Goal: Task Accomplishment & Management: Manage account settings

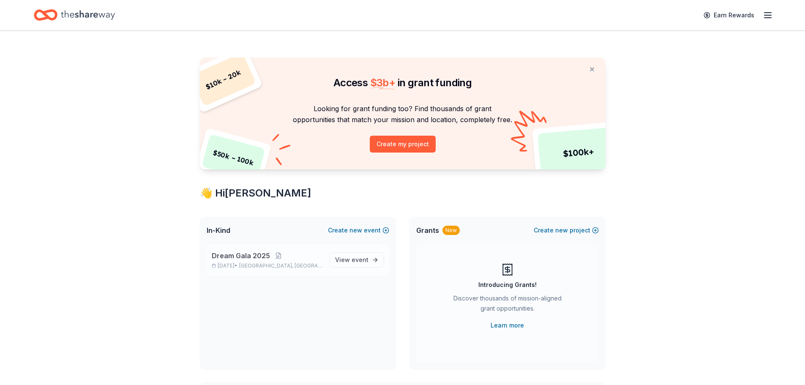
click at [269, 251] on p "Dream Gala 2025" at bounding box center [267, 256] width 111 height 10
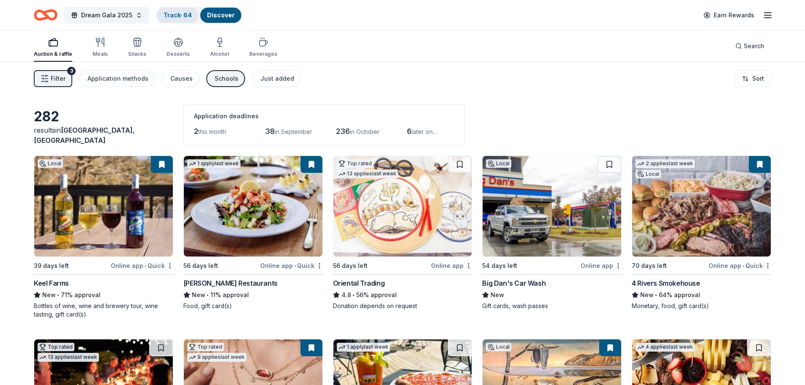
click at [162, 9] on div "Track · 64" at bounding box center [178, 15] width 42 height 15
click at [175, 14] on link "Track · 64" at bounding box center [178, 14] width 28 height 7
click at [208, 21] on div "Discover" at bounding box center [220, 15] width 41 height 15
click at [183, 20] on div "Track · 64" at bounding box center [178, 15] width 42 height 15
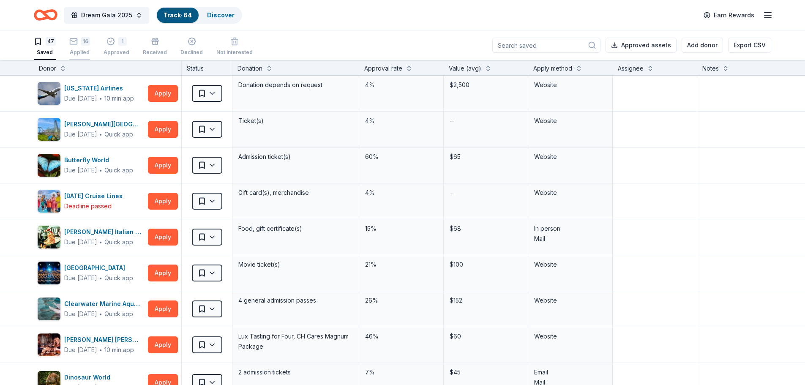
click at [77, 49] on div "Applied" at bounding box center [79, 52] width 21 height 7
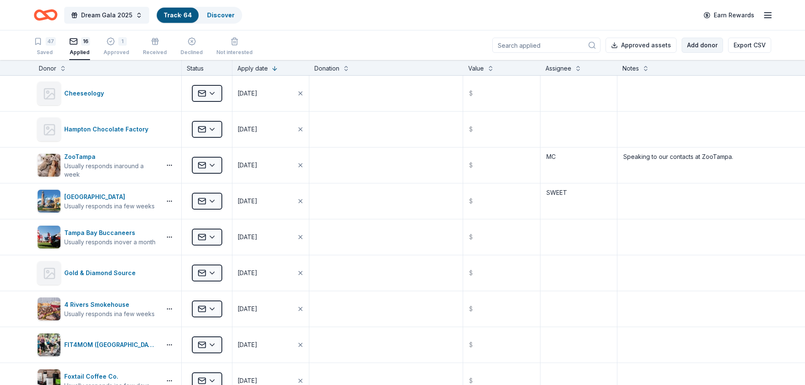
click at [711, 51] on button "Add donor" at bounding box center [702, 45] width 41 height 15
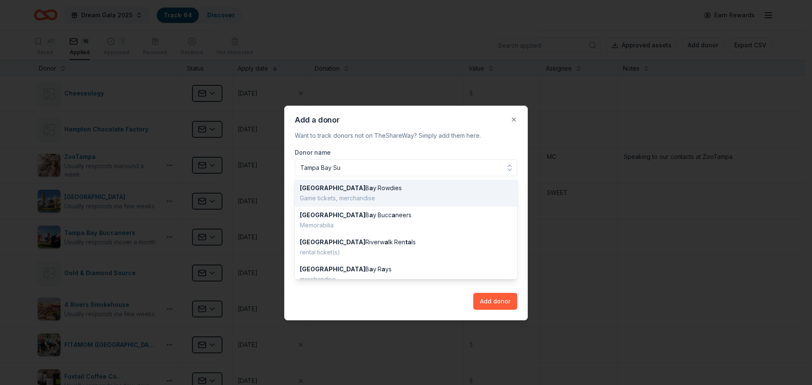
type input "Tampa Bay Sun"
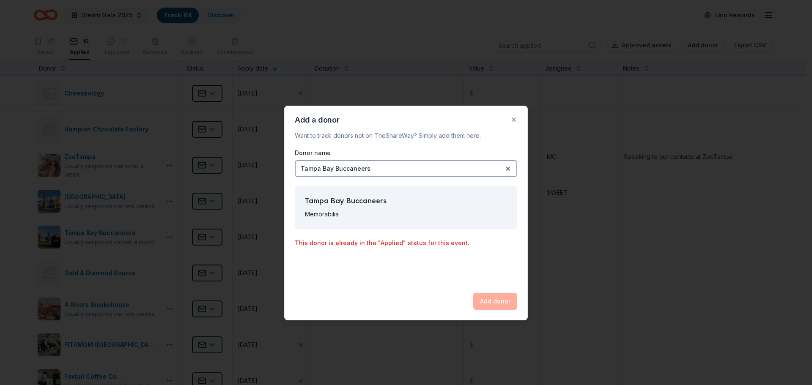
click at [361, 168] on div "Tampa Bay Buccaneers" at bounding box center [336, 169] width 70 height 10
click at [509, 164] on button at bounding box center [508, 169] width 10 height 10
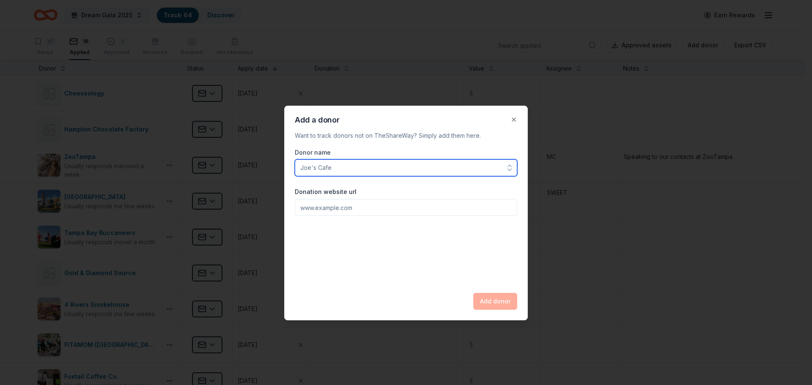
click at [448, 174] on input "Donor name" at bounding box center [406, 167] width 222 height 17
type input "Tampa Bay Sun FC"
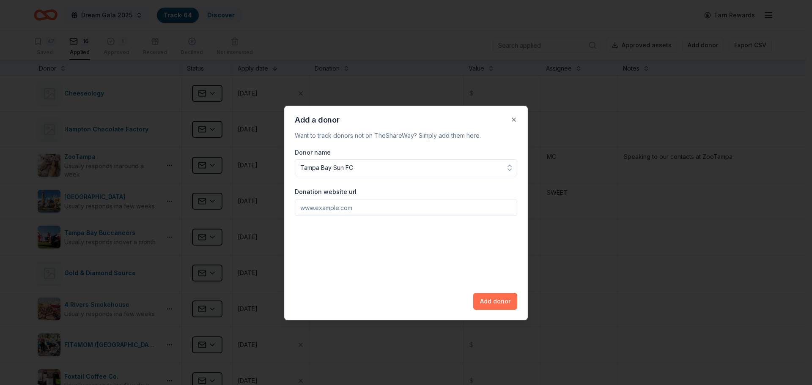
click at [503, 302] on button "Add donor" at bounding box center [495, 301] width 44 height 17
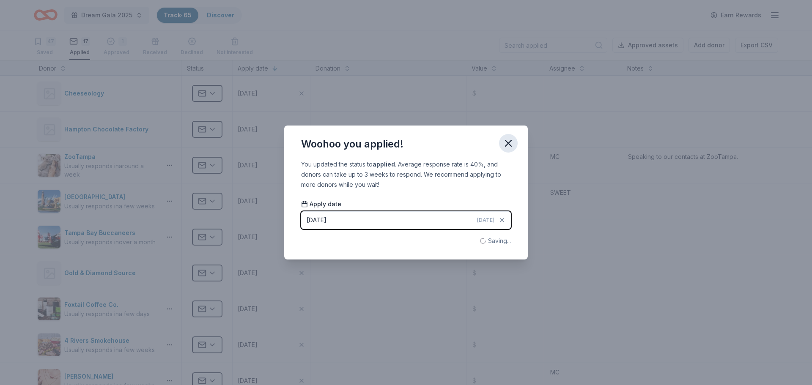
click at [500, 143] on button "button" at bounding box center [508, 143] width 19 height 19
